Goal: Information Seeking & Learning: Learn about a topic

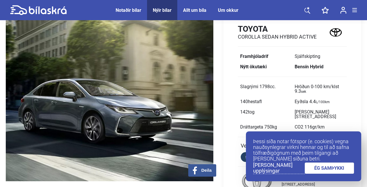
scroll to position [3, 0]
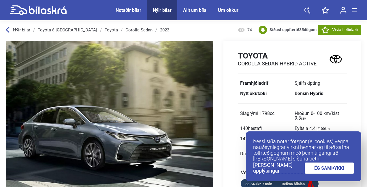
click at [325, 174] on link "ÉG SAMÞYKKI" at bounding box center [330, 168] width 50 height 11
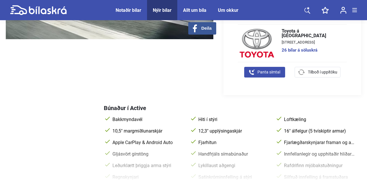
scroll to position [111, 0]
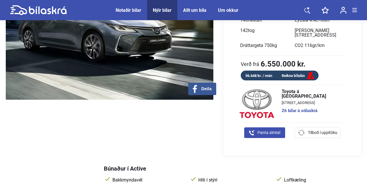
click at [63, 16] on link at bounding box center [38, 10] width 57 height 20
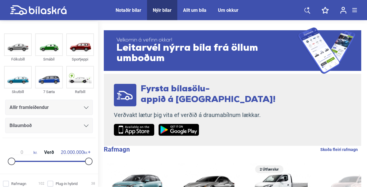
click at [133, 12] on div "Notaðir bílar" at bounding box center [129, 10] width 26 height 5
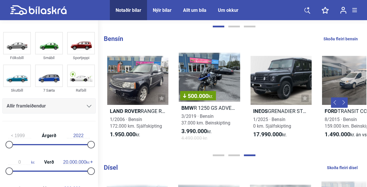
scroll to position [0, 438]
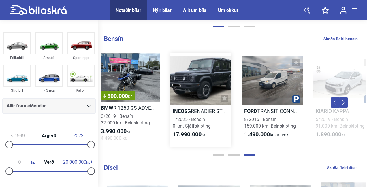
click at [216, 87] on div at bounding box center [200, 80] width 61 height 49
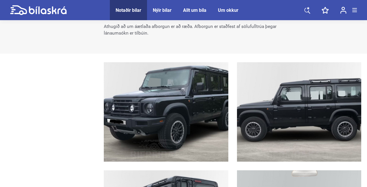
scroll to position [439, 0]
